Goal: Navigation & Orientation: Understand site structure

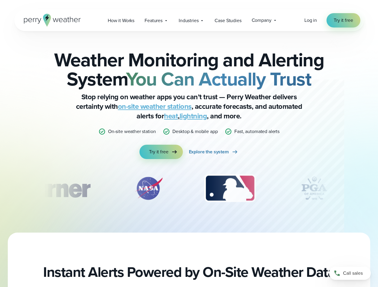
click at [189, 144] on div "Weather Monitoring and Alerting System You Can Actually Trust Stop relying on w…" at bounding box center [188, 104] width 289 height 109
click at [189, 20] on span "Industries" at bounding box center [189, 20] width 20 height 7
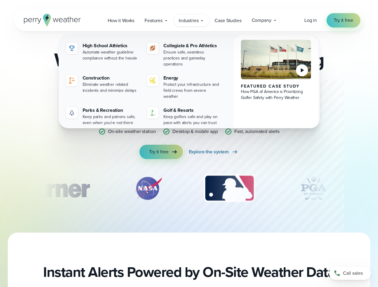
click at [189, 188] on div "slideshow" at bounding box center [188, 188] width 289 height 30
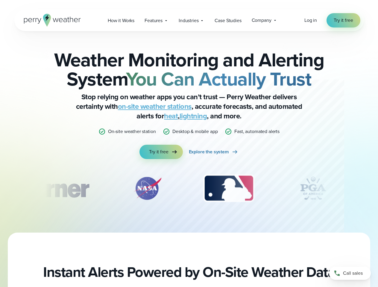
click at [0, 188] on div "Weather Monitoring and Alerting System You Can Actually Trust Stop relying on w…" at bounding box center [189, 132] width 378 height 202
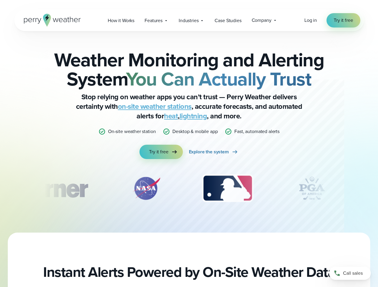
click at [0, 188] on div "Weather Monitoring and Alerting System You Can Actually Trust Stop relying on w…" at bounding box center [189, 132] width 378 height 202
